Goal: Task Accomplishment & Management: Use online tool/utility

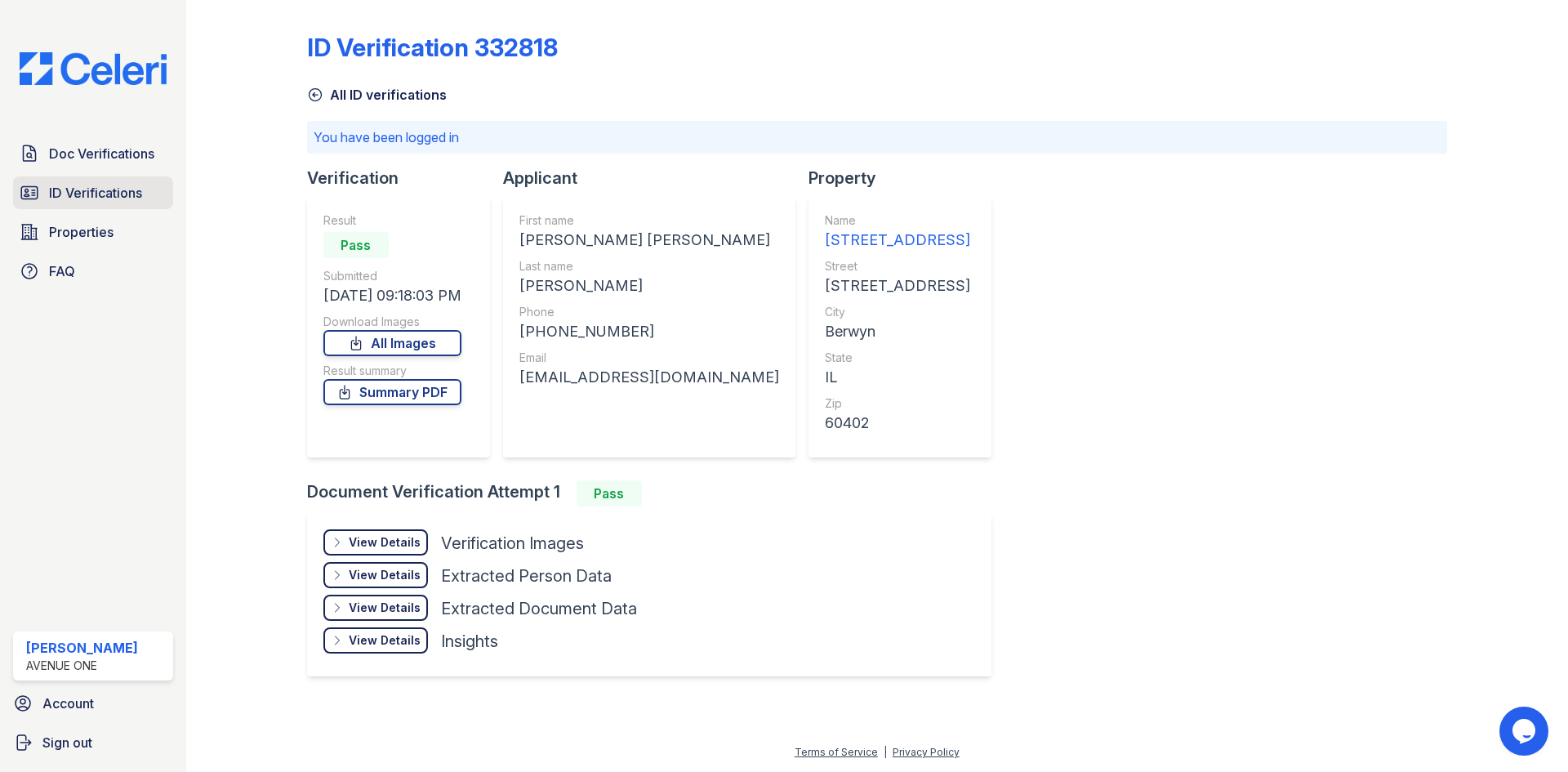
click at [144, 194] on link "ID Verifications" at bounding box center [94, 193] width 160 height 32
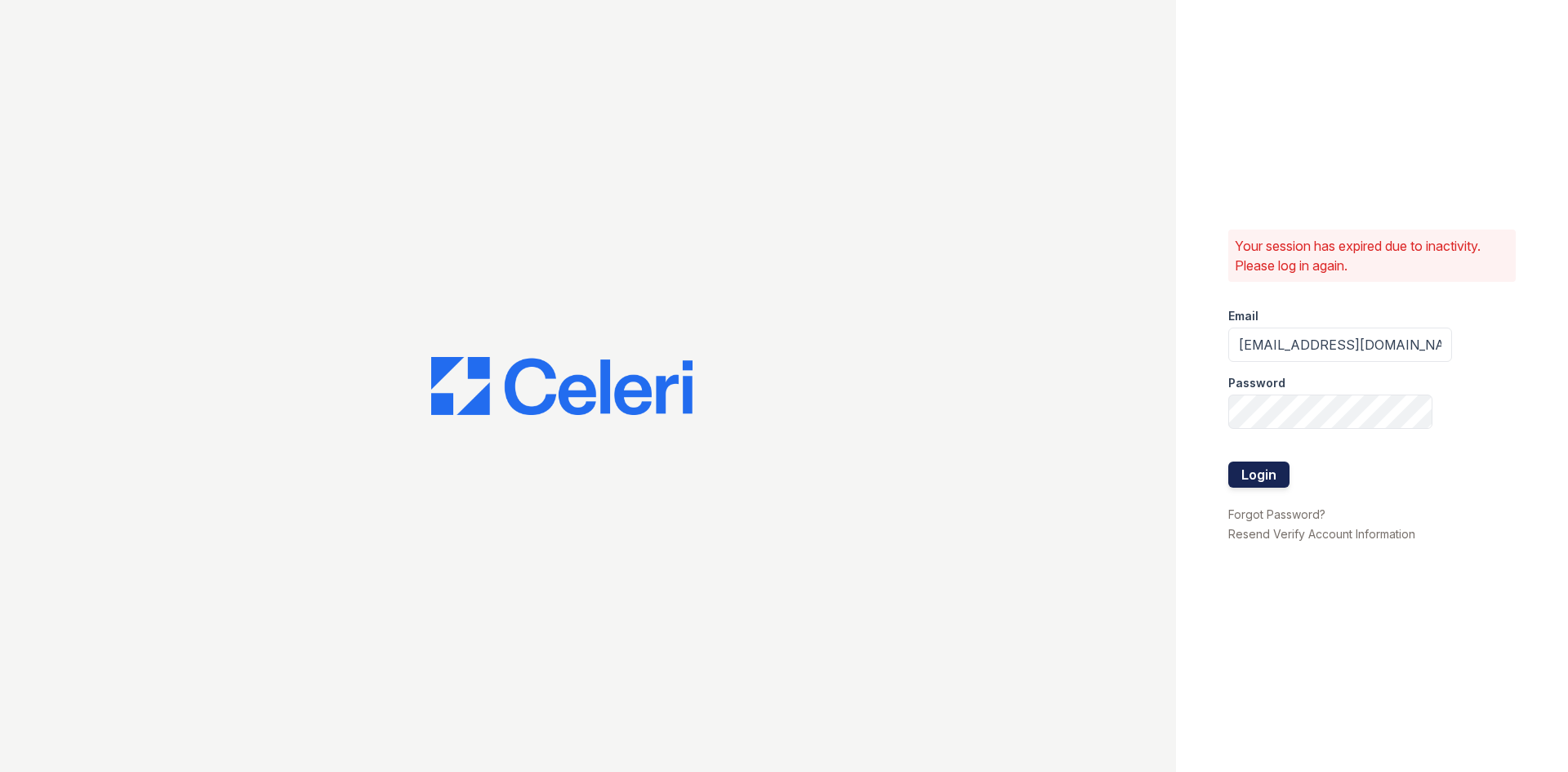
click at [1254, 472] on button "Login" at bounding box center [1259, 474] width 61 height 26
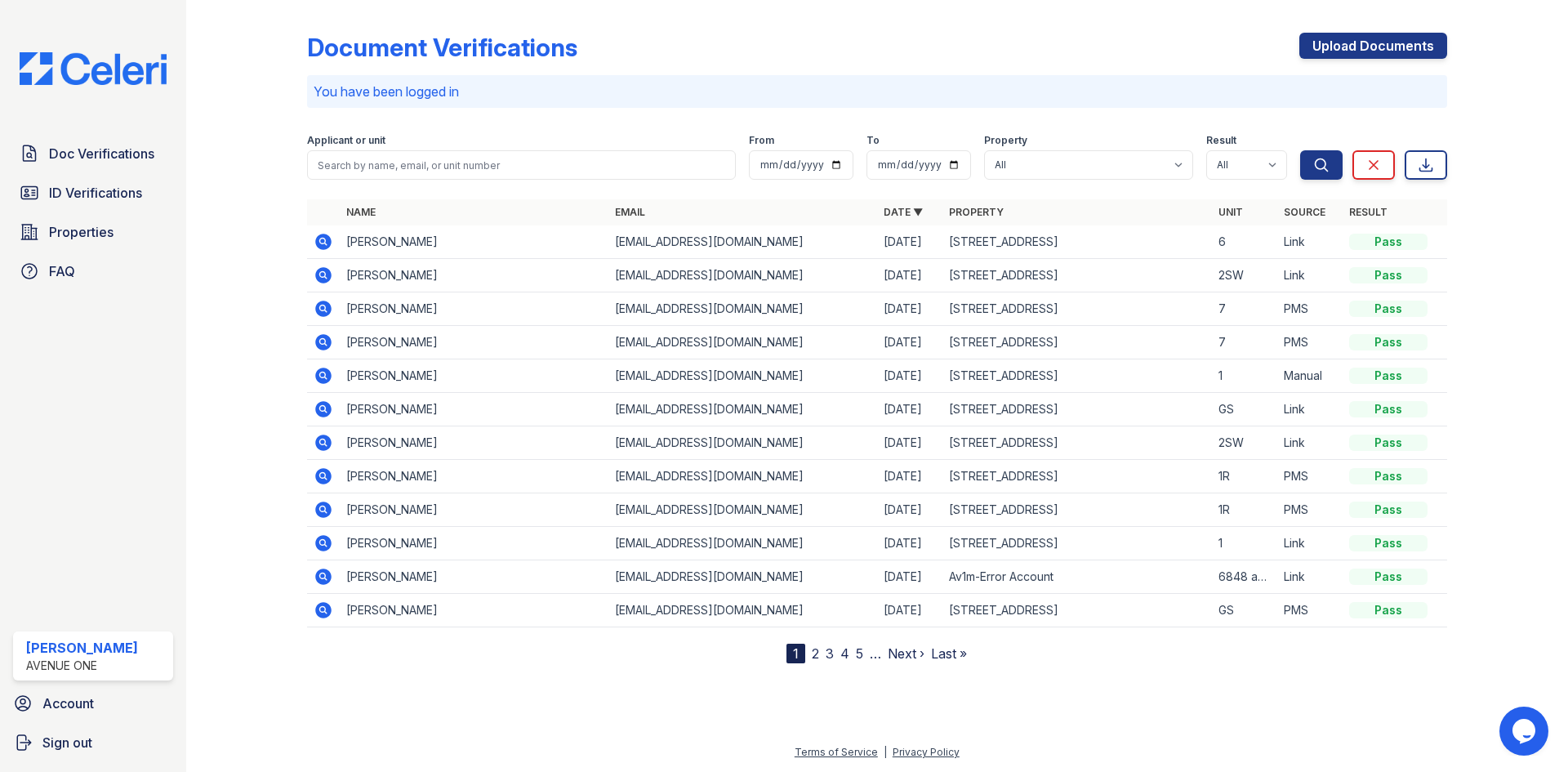
click at [72, 241] on span "Properties" at bounding box center [81, 232] width 65 height 20
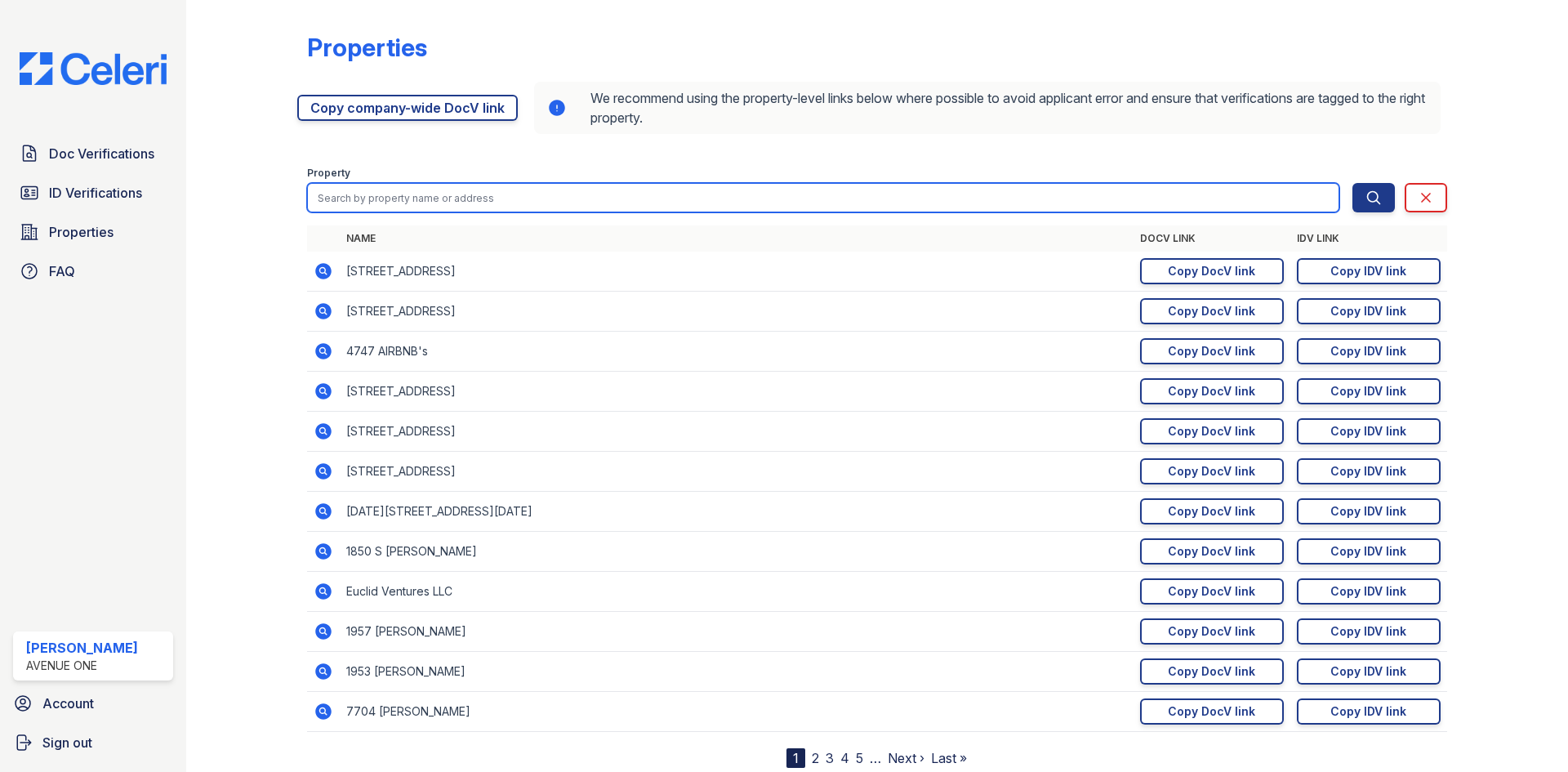
click at [707, 204] on input "search" at bounding box center [823, 198] width 1032 height 30
type input "1603"
click at [1352, 183] on button "Search" at bounding box center [1373, 198] width 42 height 30
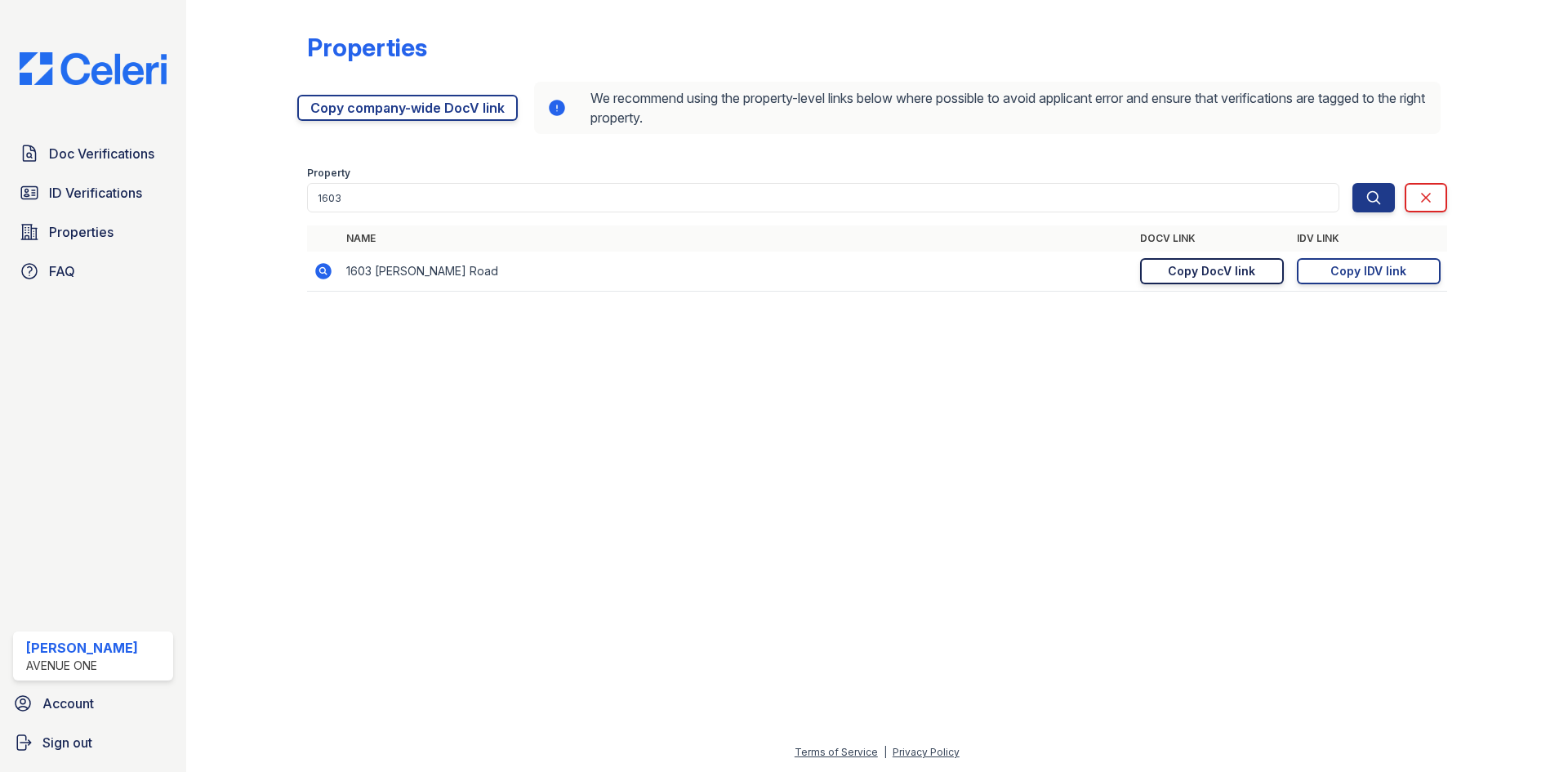
click at [1164, 279] on link "Copy DocV link Copy link" at bounding box center [1212, 270] width 144 height 26
drag, startPoint x: 1391, startPoint y: 268, endPoint x: 1358, endPoint y: 260, distance: 34.0
click at [1391, 268] on div "Copy IDV link" at bounding box center [1368, 270] width 76 height 16
click at [1, 447] on div "Doc Verifications ID Verifications Properties FAQ Marina Robles Avenue One Acco…" at bounding box center [93, 386] width 186 height 772
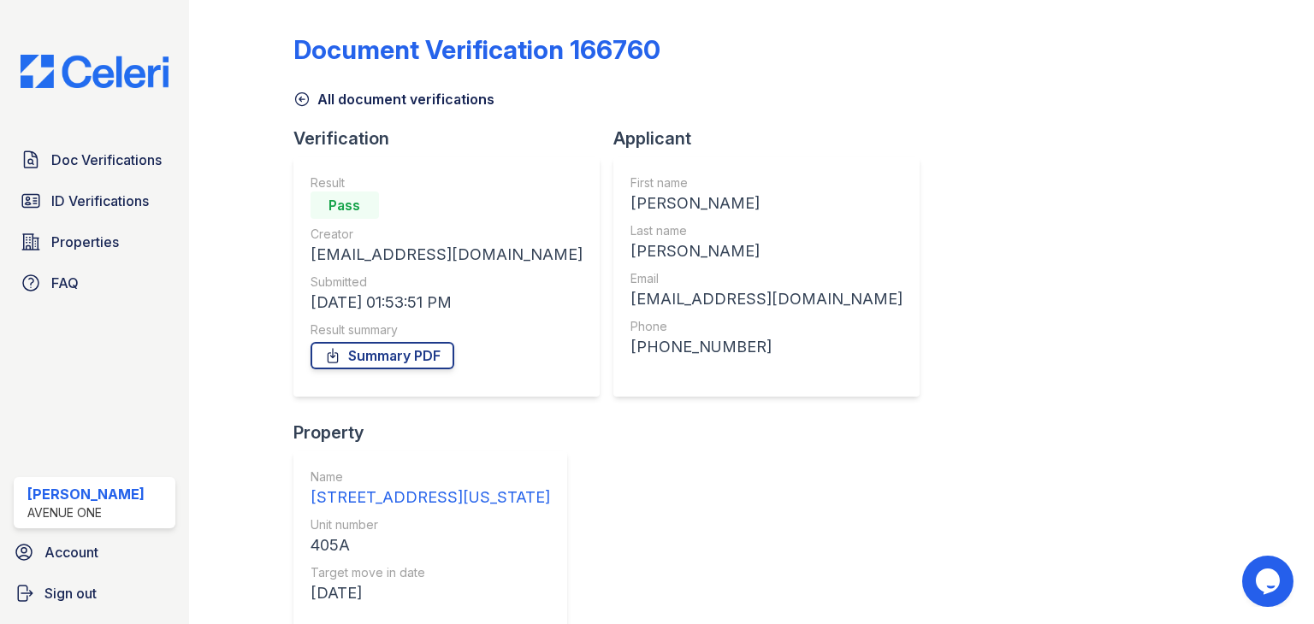
click at [1299, 325] on div "Document Verification 166760 All document verifications Verification Result Pas…" at bounding box center [751, 312] width 1125 height 624
